Goal: Navigation & Orientation: Find specific page/section

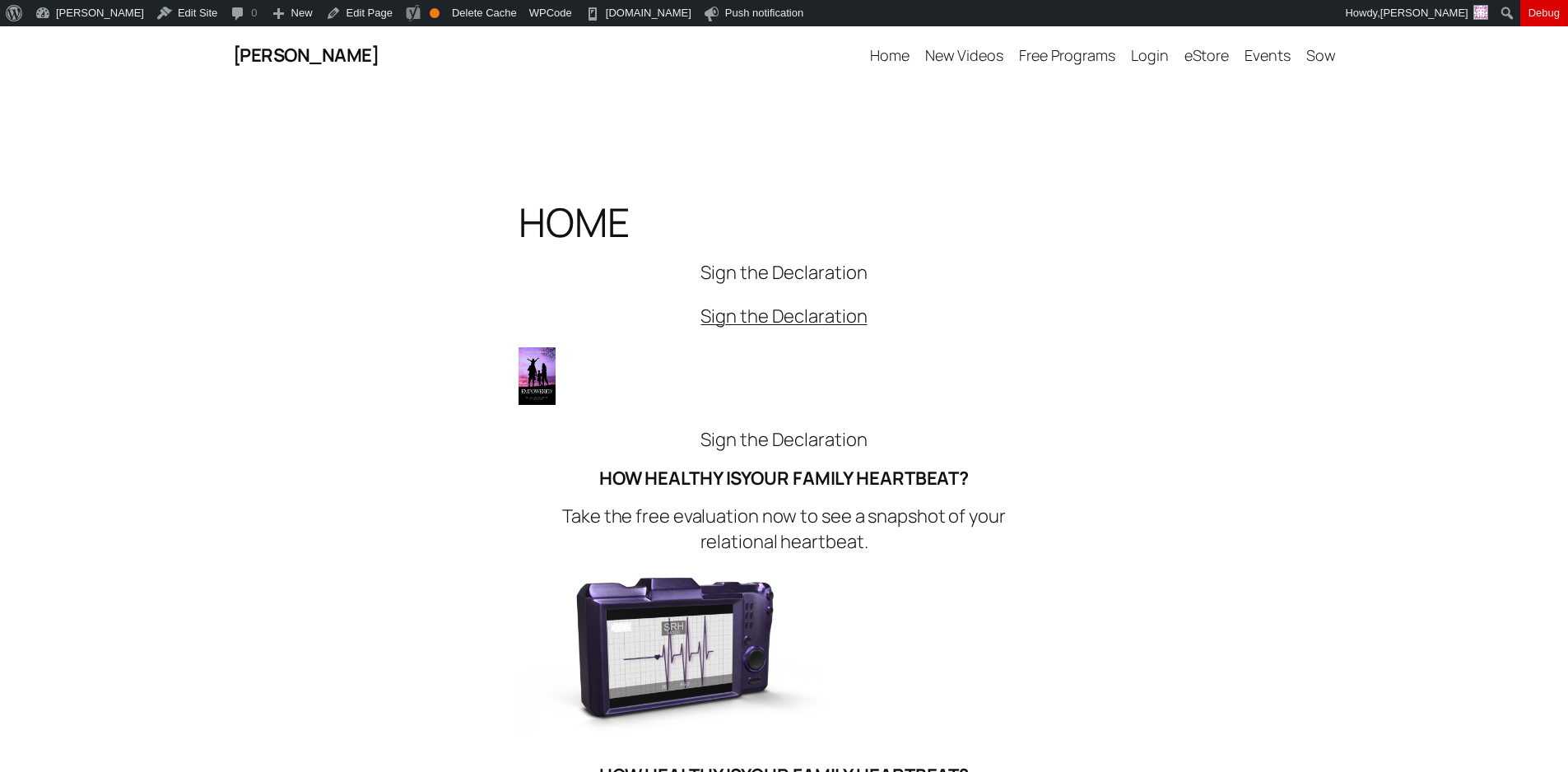
click at [1210, 55] on span "eStore" at bounding box center [1207, 55] width 45 height 19
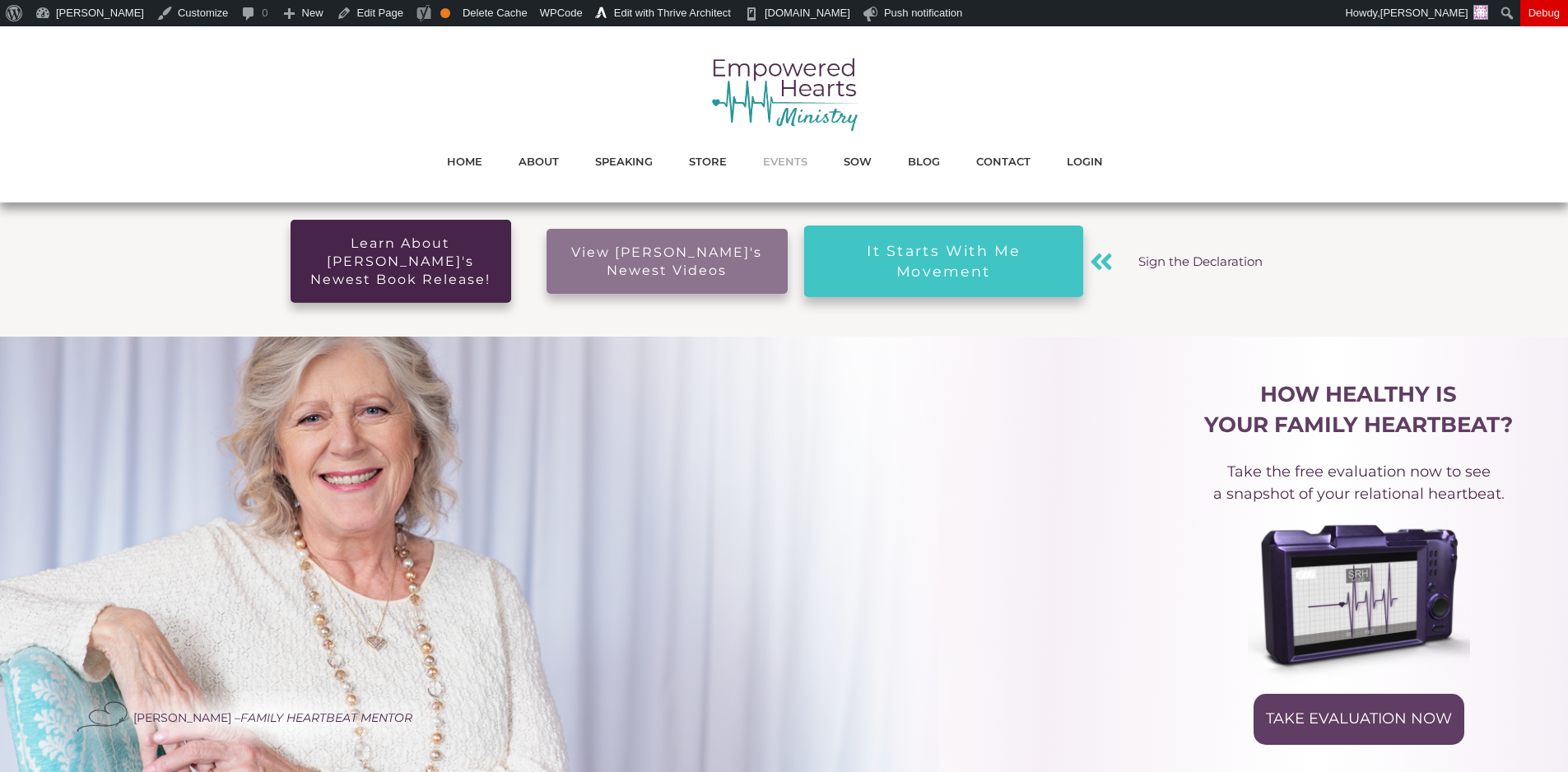
click at [777, 170] on span "EVENTS" at bounding box center [785, 161] width 45 height 21
